Goal: Task Accomplishment & Management: Complete application form

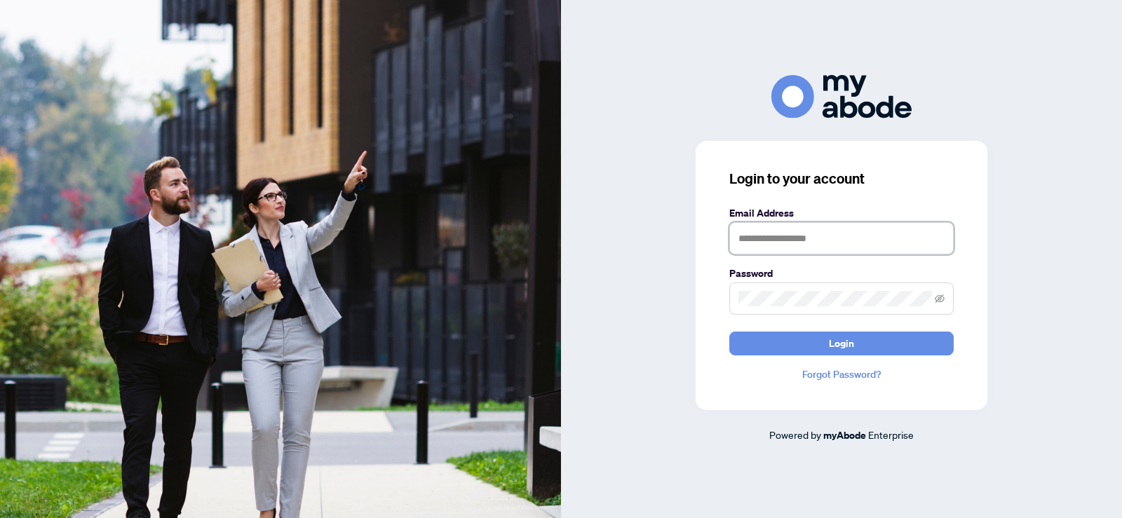
click at [881, 243] on input "text" at bounding box center [841, 238] width 224 height 32
type input "**********"
click at [729, 332] on button "Login" at bounding box center [841, 344] width 224 height 24
click at [933, 302] on span at bounding box center [841, 299] width 224 height 32
click at [941, 297] on icon "eye-invisible" at bounding box center [939, 299] width 10 height 10
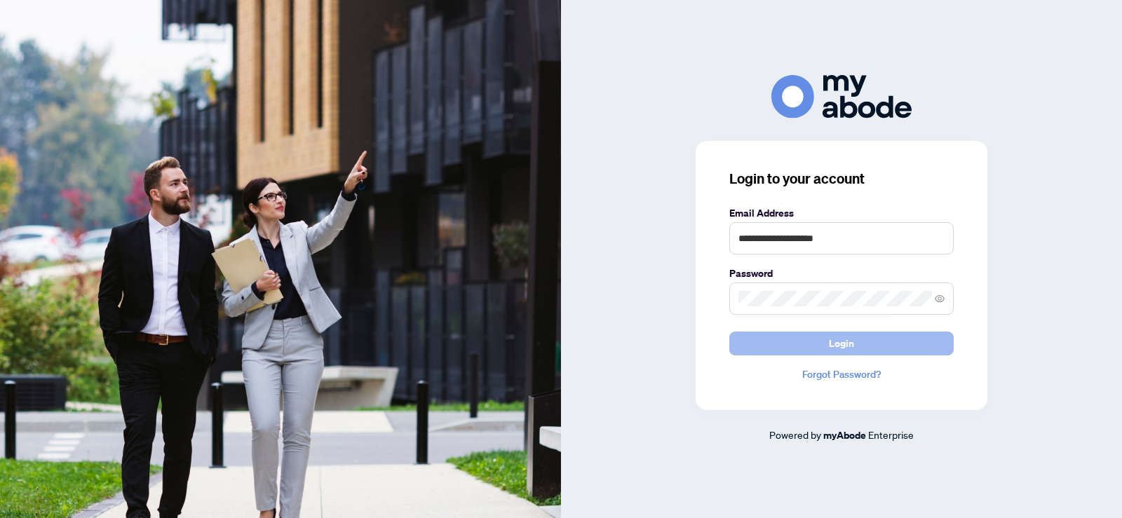
click at [881, 344] on button "Login" at bounding box center [841, 344] width 224 height 24
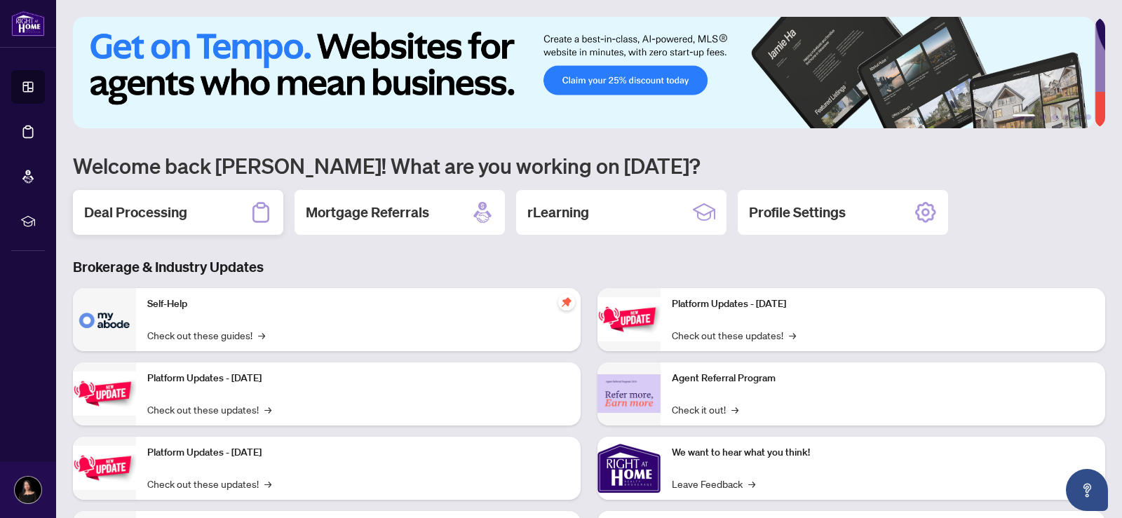
click at [161, 208] on h2 "Deal Processing" at bounding box center [135, 213] width 103 height 20
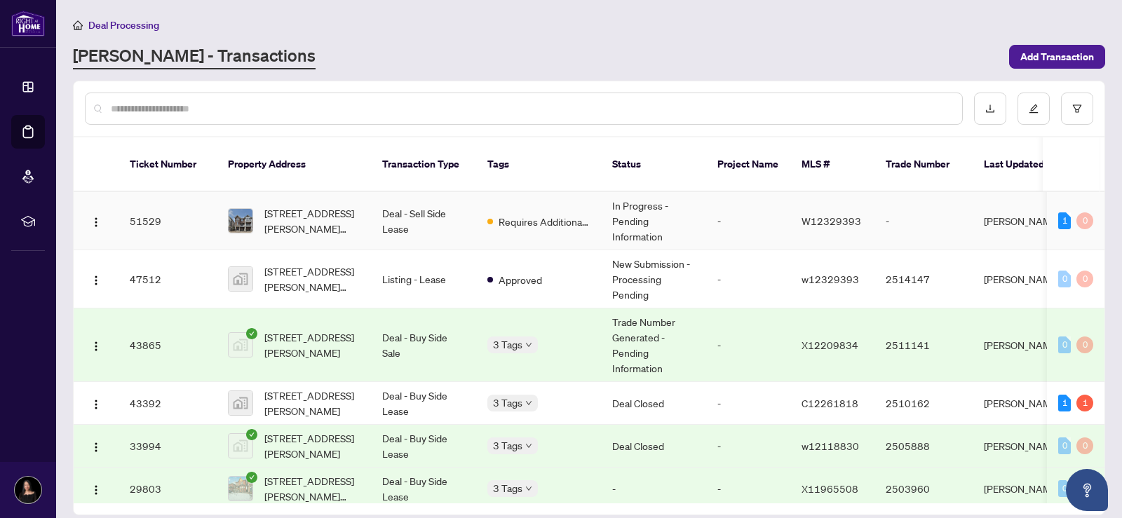
click at [306, 209] on span "[STREET_ADDRESS][PERSON_NAME][PERSON_NAME]" at bounding box center [311, 220] width 95 height 31
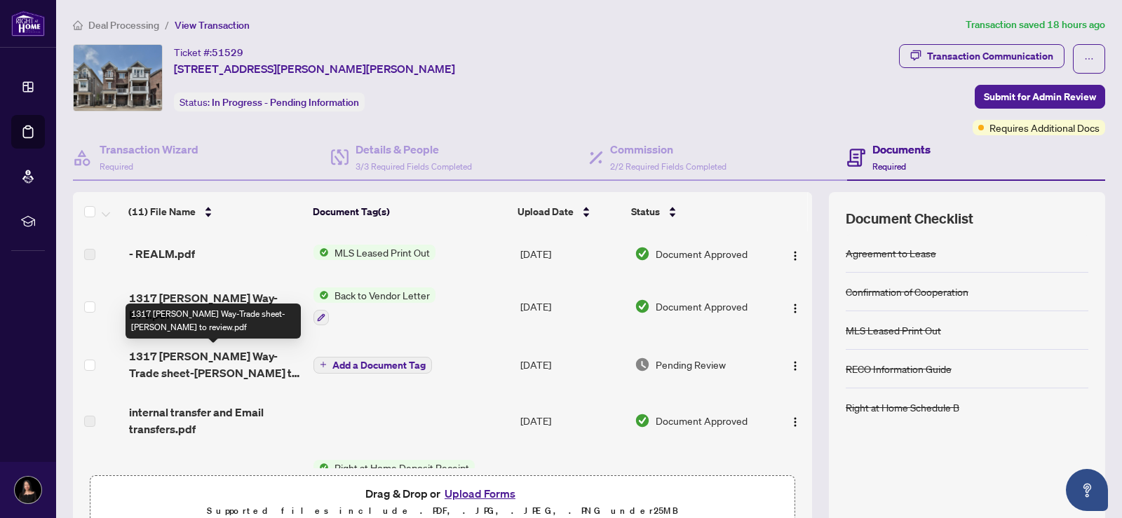
click at [227, 355] on span "1317 [PERSON_NAME] Way-Trade sheet-[PERSON_NAME] to review.pdf" at bounding box center [215, 365] width 173 height 34
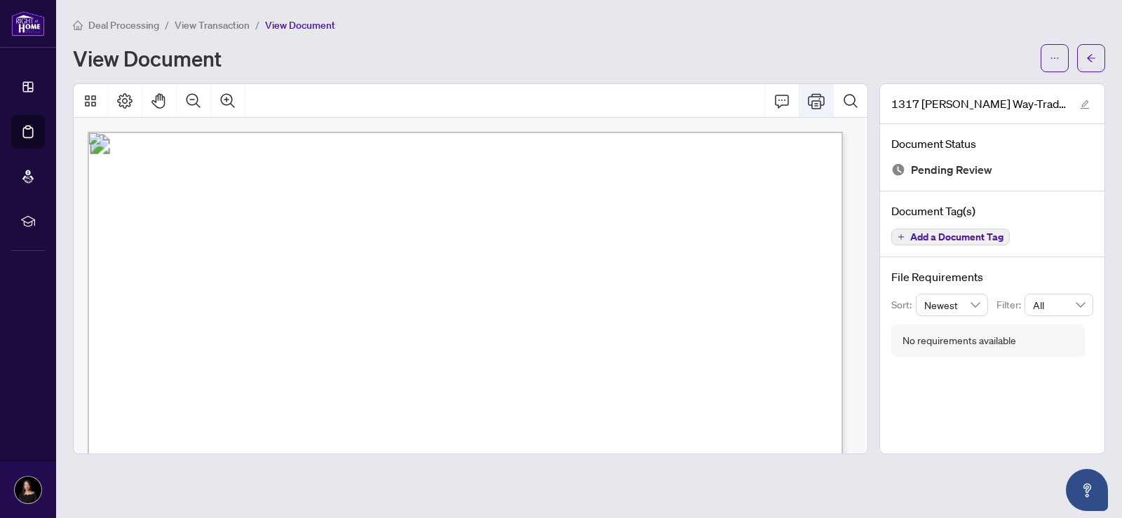
click at [813, 98] on icon "Print" at bounding box center [816, 101] width 17 height 17
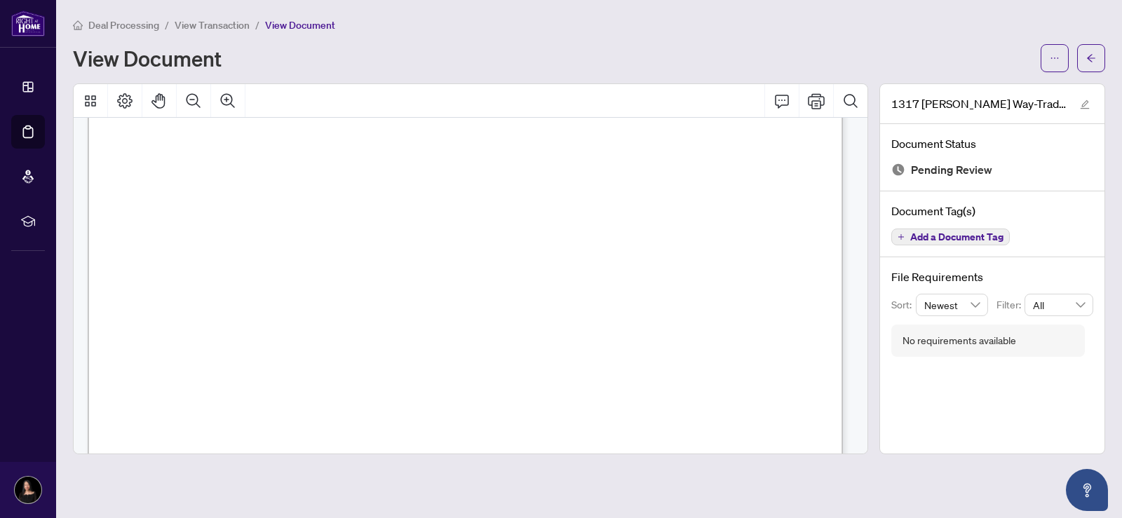
scroll to position [669, 0]
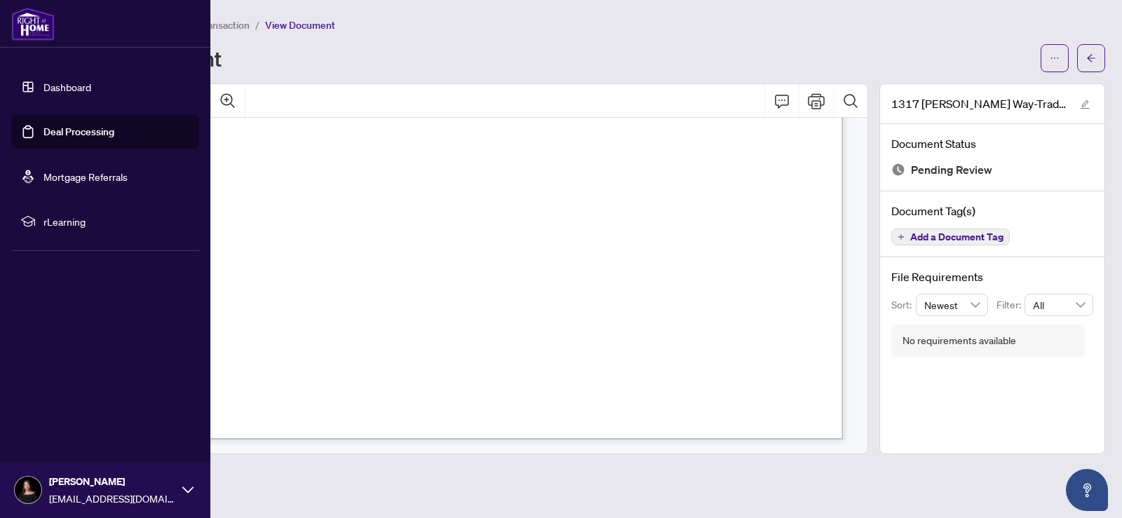
click at [59, 89] on link "Dashboard" at bounding box center [67, 87] width 48 height 13
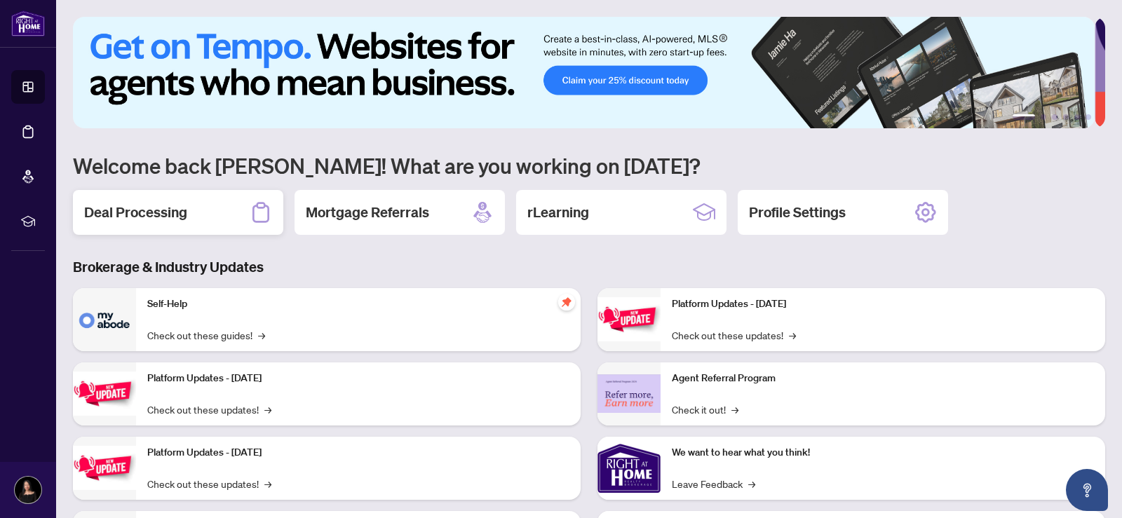
click at [154, 214] on h2 "Deal Processing" at bounding box center [135, 213] width 103 height 20
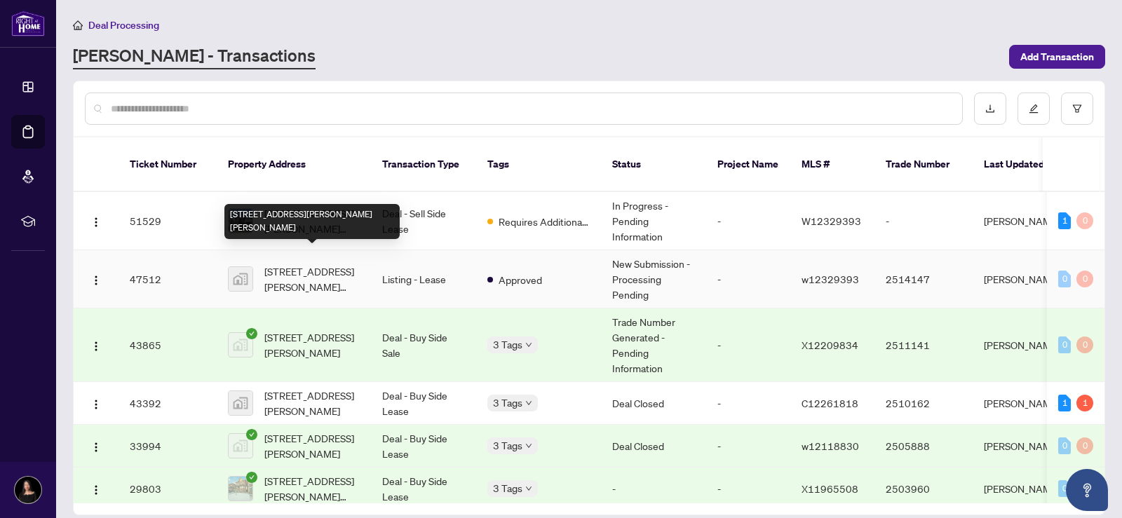
click at [319, 207] on div "63-1317 Leriche Way #63, Milton, ON, Canada" at bounding box center [311, 221] width 175 height 35
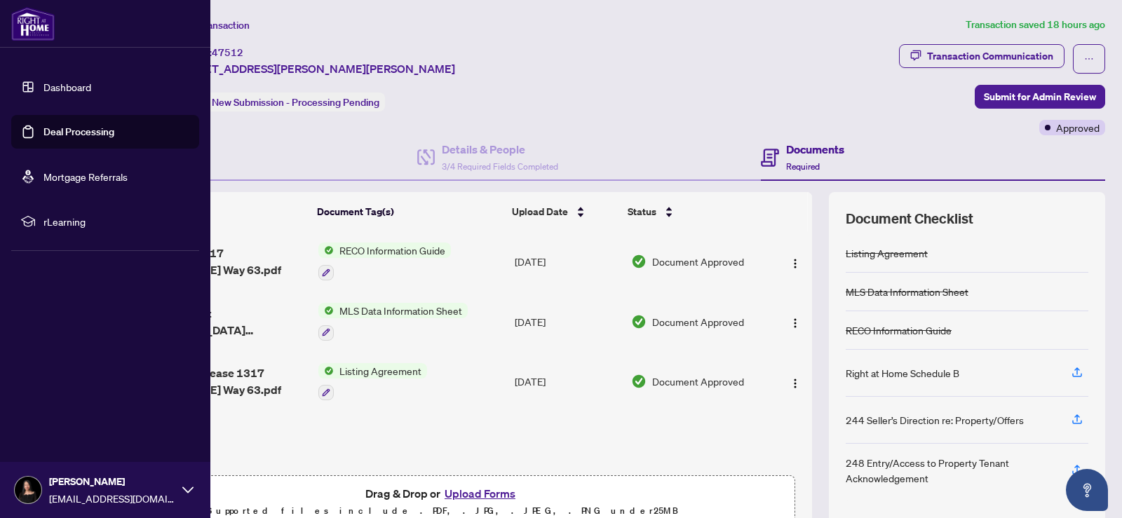
click at [69, 85] on link "Dashboard" at bounding box center [67, 87] width 48 height 13
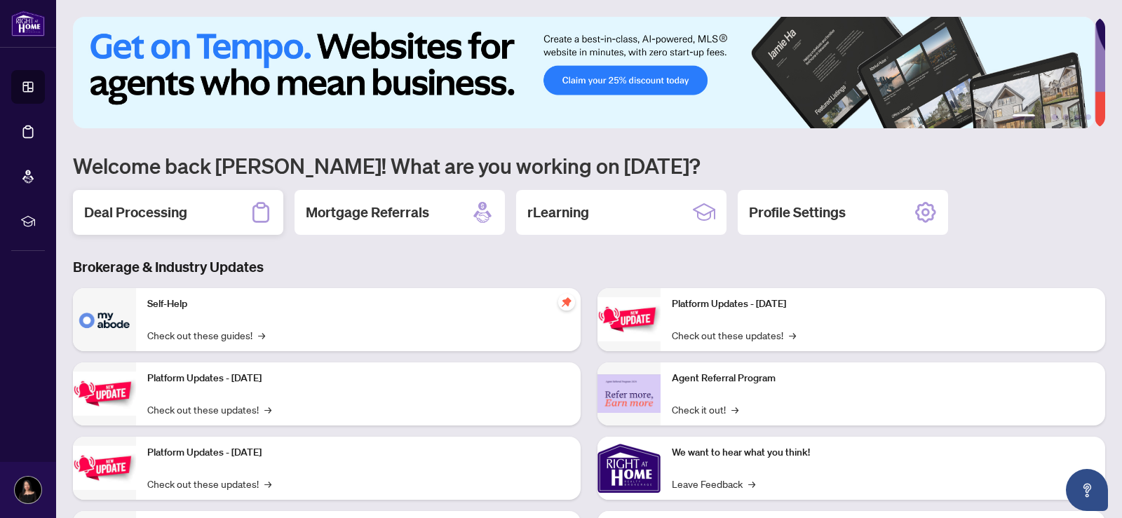
click at [133, 207] on h2 "Deal Processing" at bounding box center [135, 213] width 103 height 20
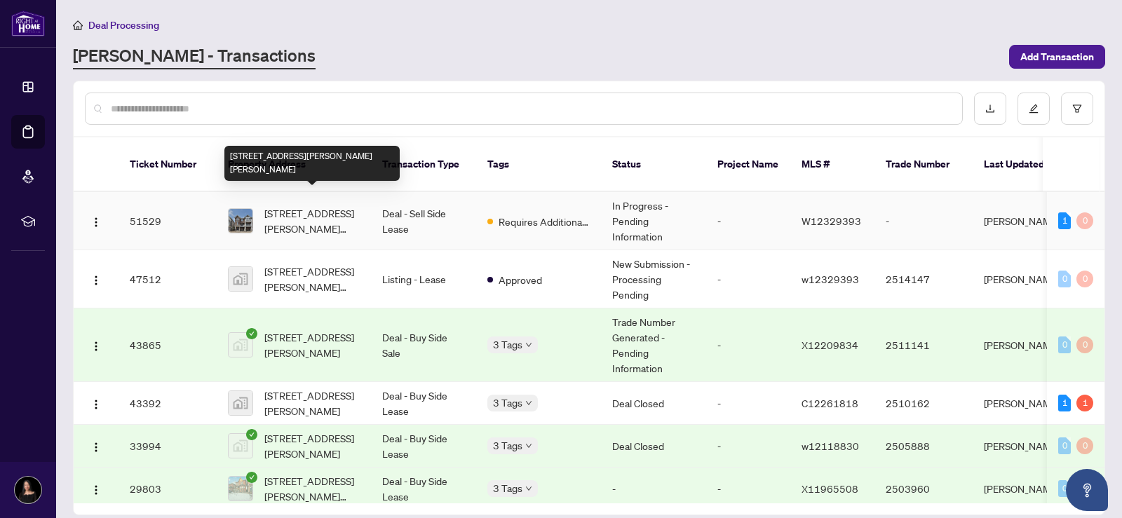
click at [299, 205] on span "63-1317 Leriche Way, Milton, Ontario L9E 0H5, Canada" at bounding box center [311, 220] width 95 height 31
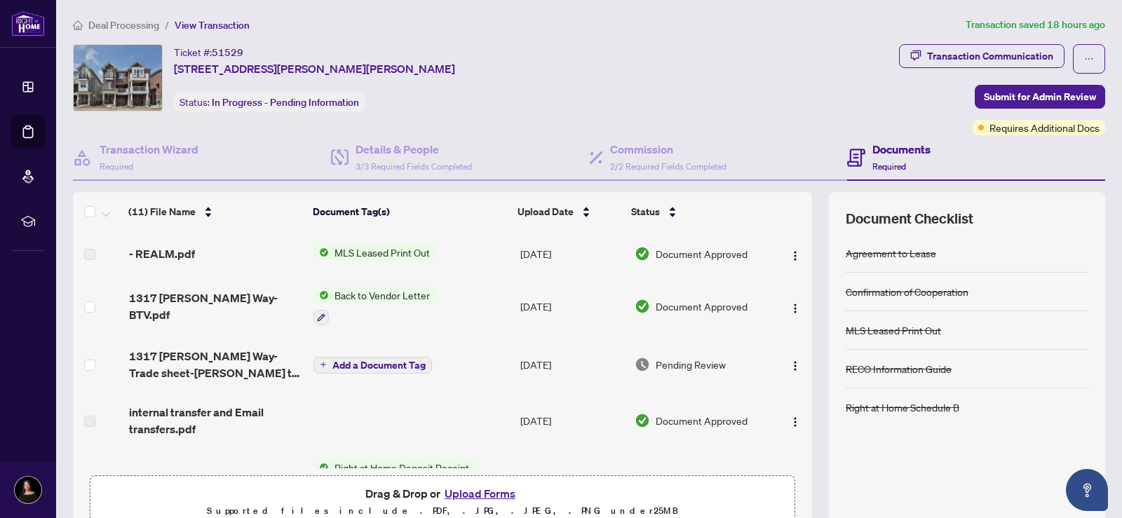
click at [476, 490] on button "Upload Forms" at bounding box center [479, 493] width 79 height 18
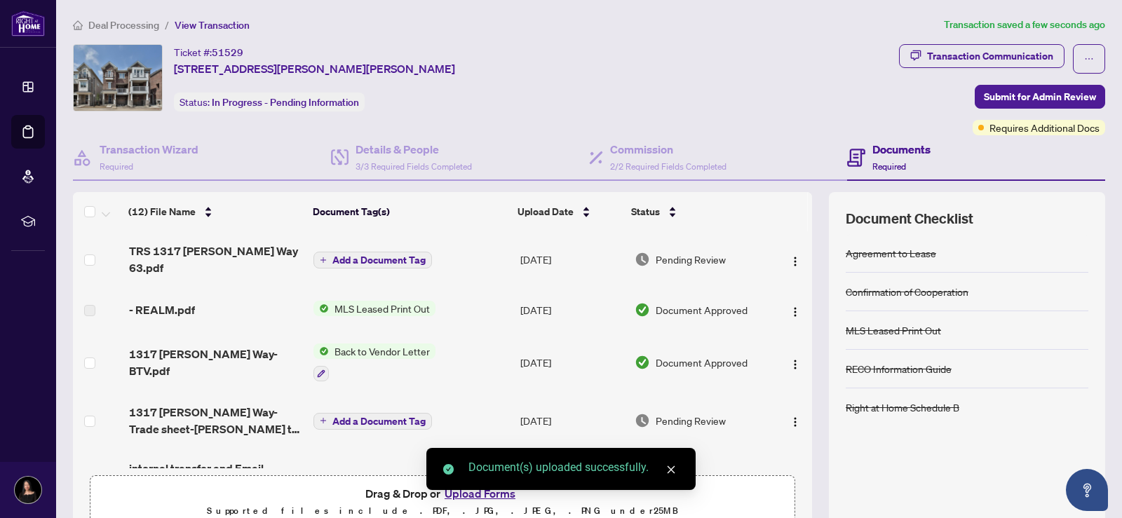
click at [320, 257] on icon "plus" at bounding box center [323, 260] width 7 height 7
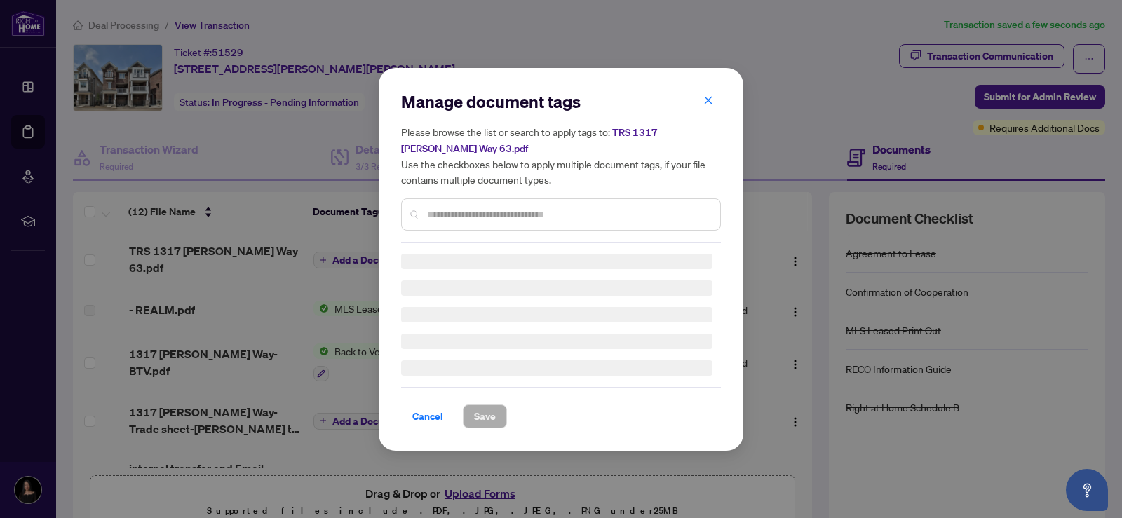
click at [466, 221] on div "Manage document tags Please browse the list or search to apply tags to: TRS 131…" at bounding box center [561, 259] width 320 height 338
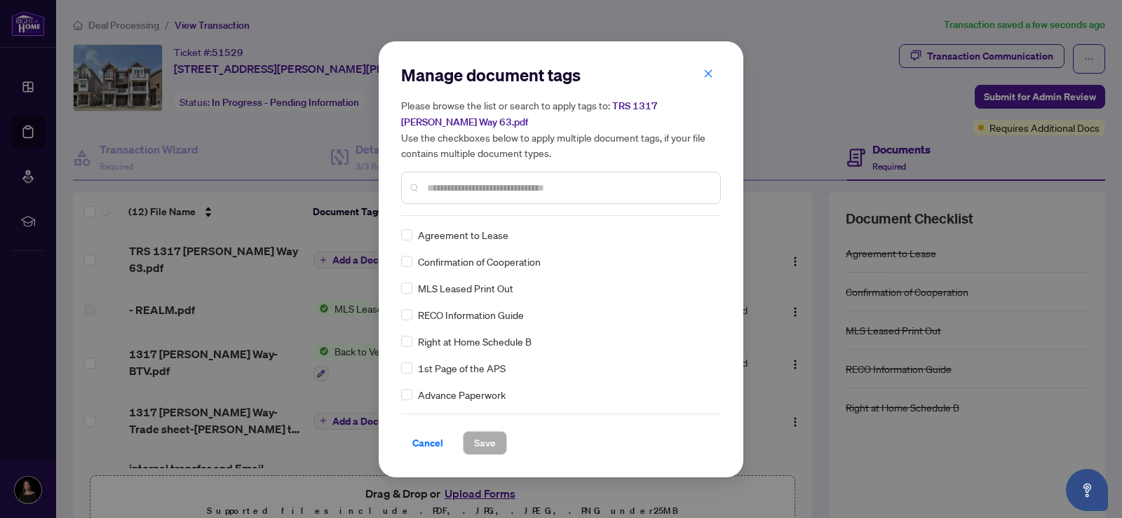
click at [463, 208] on div "Manage document tags Please browse the list or search to apply tags to: TRS 131…" at bounding box center [561, 140] width 320 height 152
click at [463, 185] on input "text" at bounding box center [568, 187] width 282 height 15
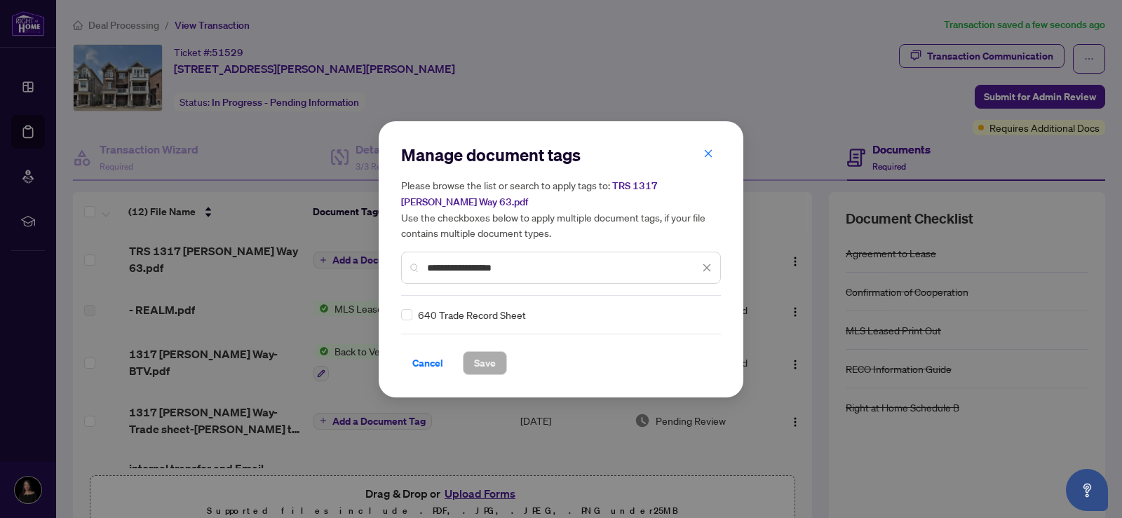
type input "**********"
click at [474, 360] on span "Save" at bounding box center [485, 363] width 22 height 22
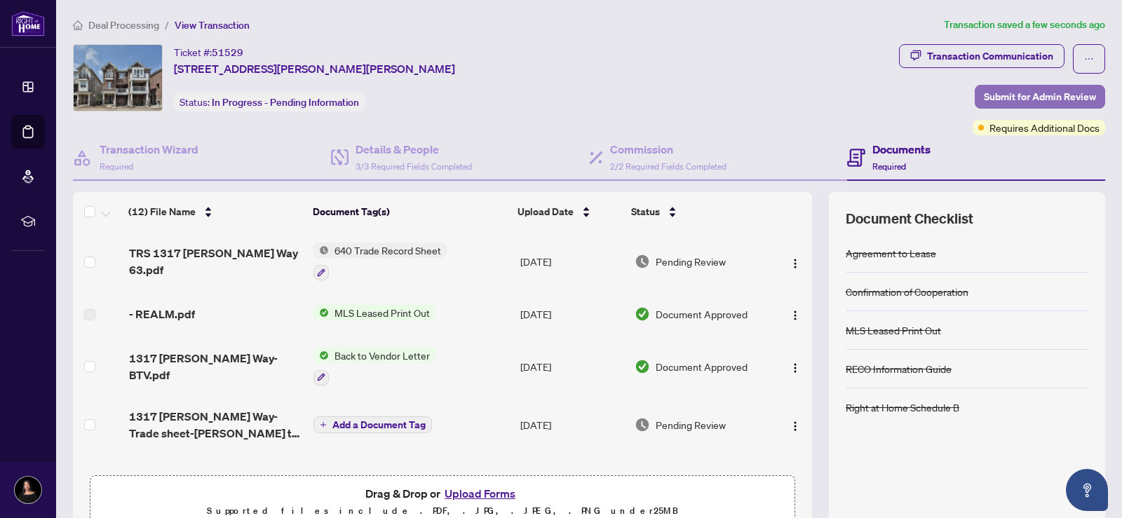
click at [1038, 93] on span "Submit for Admin Review" at bounding box center [1040, 97] width 112 height 22
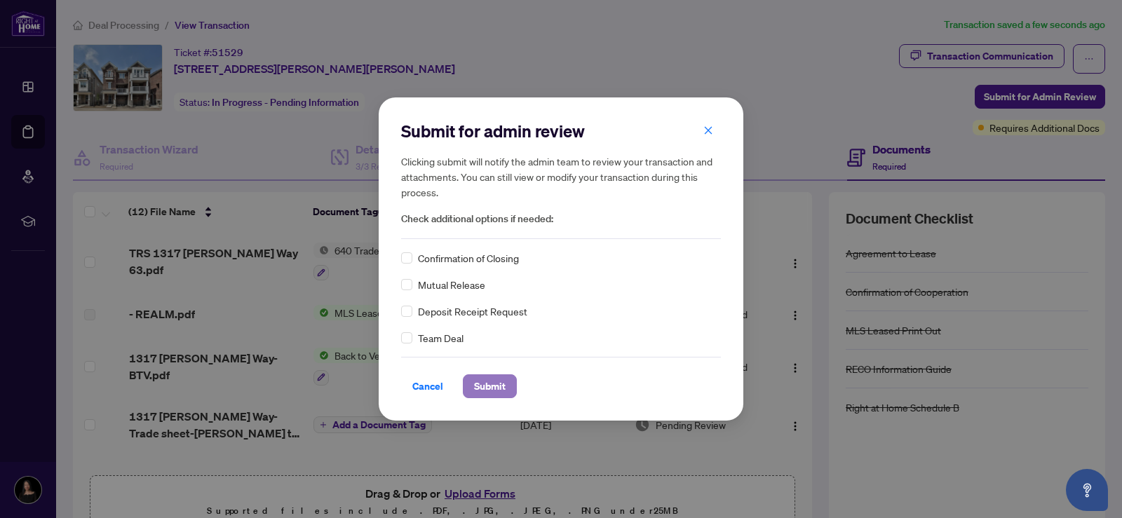
click at [489, 383] on span "Submit" at bounding box center [490, 386] width 32 height 22
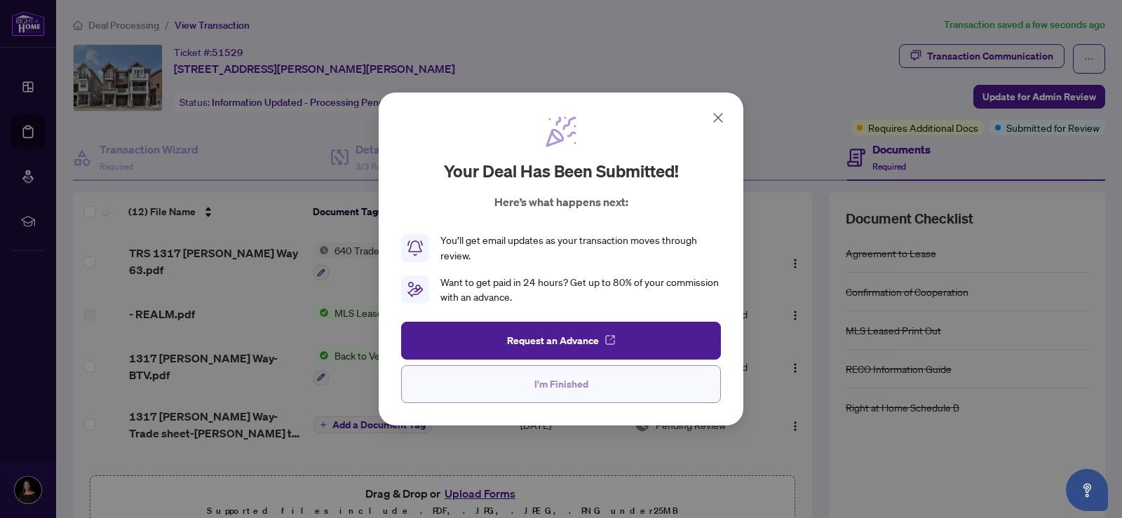
click at [571, 379] on span "I'm Finished" at bounding box center [561, 384] width 54 height 22
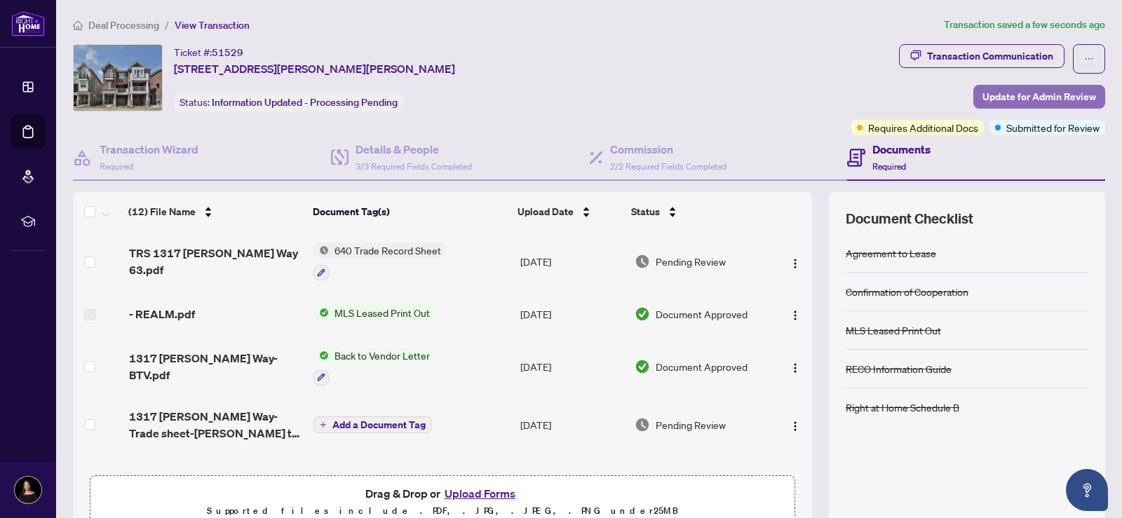
click at [1020, 98] on span "Update for Admin Review" at bounding box center [1039, 97] width 114 height 22
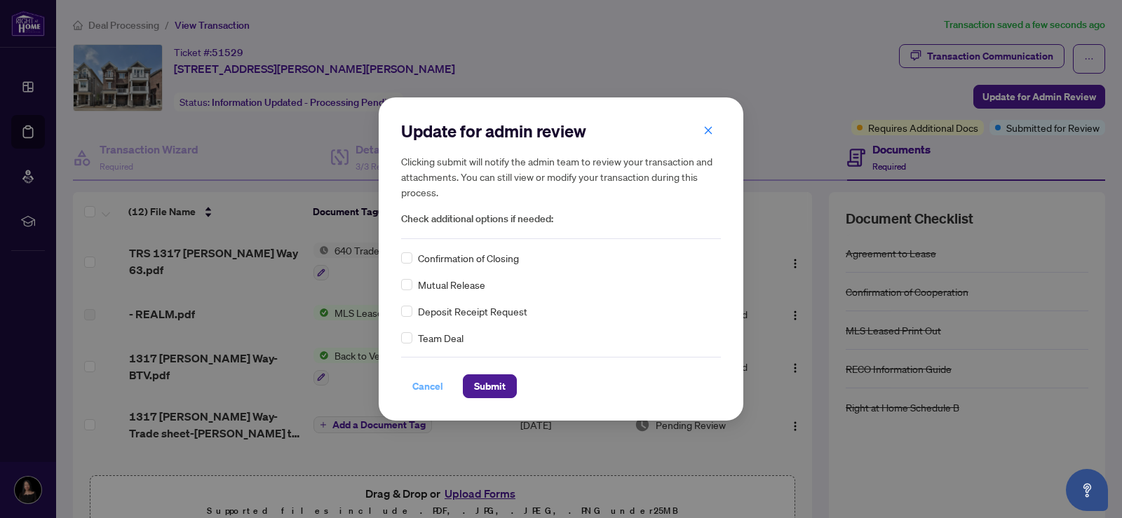
click at [423, 388] on span "Cancel" at bounding box center [427, 386] width 31 height 22
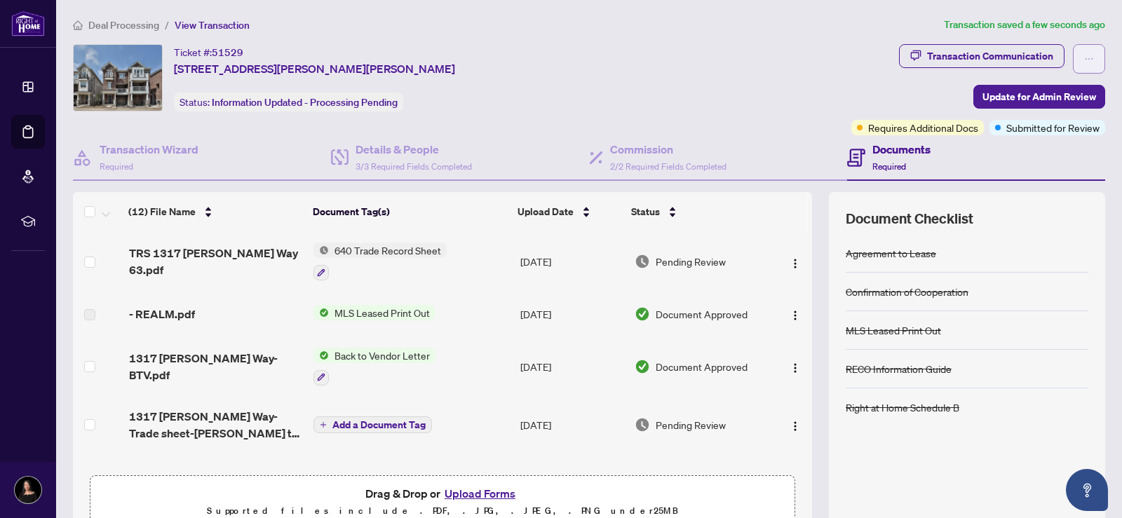
click at [1092, 68] on button "button" at bounding box center [1089, 58] width 32 height 29
click at [856, 36] on div "Deal Processing / View Transaction Transaction saved a few seconds ago Ticket #…" at bounding box center [588, 294] width 1043 height 554
